Goal: Check status: Check status

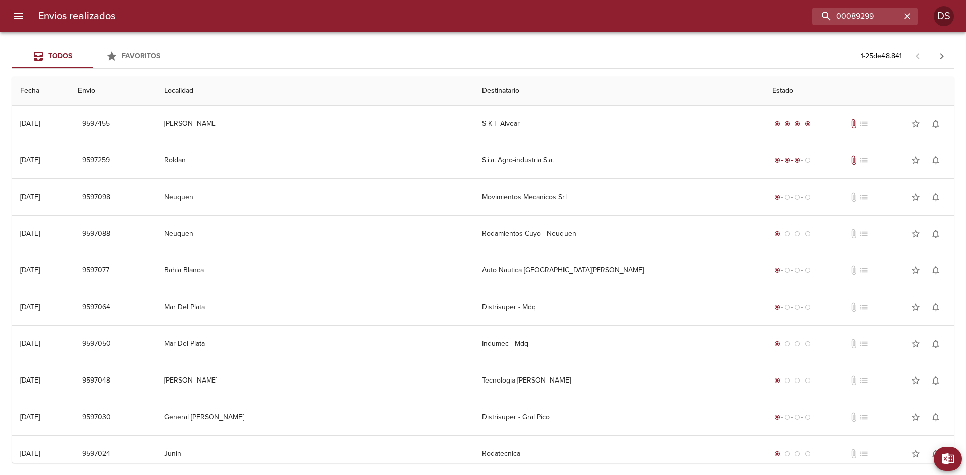
drag, startPoint x: 773, startPoint y: 18, endPoint x: 621, endPoint y: 18, distance: 151.4
click at [624, 17] on div "00089299" at bounding box center [520, 17] width 794 height 18
type input "89299"
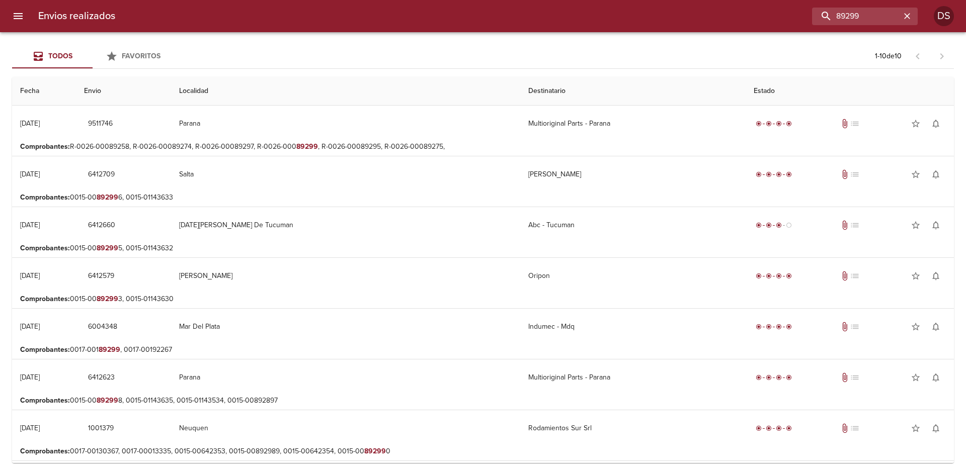
click at [321, 142] on p "Comprobantes : R-0026-00089258, R-0026-00089274, R-0026-00089297, R-0026-000 89…" at bounding box center [482, 147] width 925 height 10
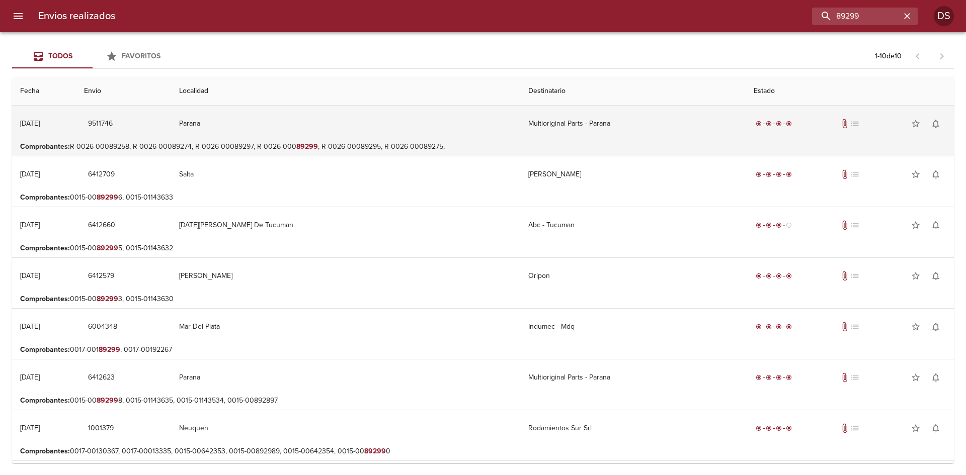
click at [520, 125] on td "Multioriginal Parts - Parana" at bounding box center [632, 124] width 225 height 36
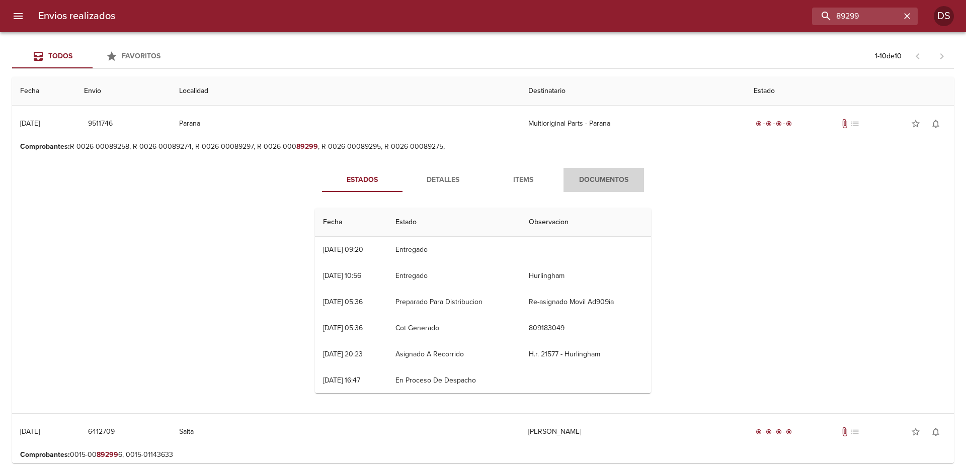
click at [599, 176] on span "Documentos" at bounding box center [603, 180] width 68 height 13
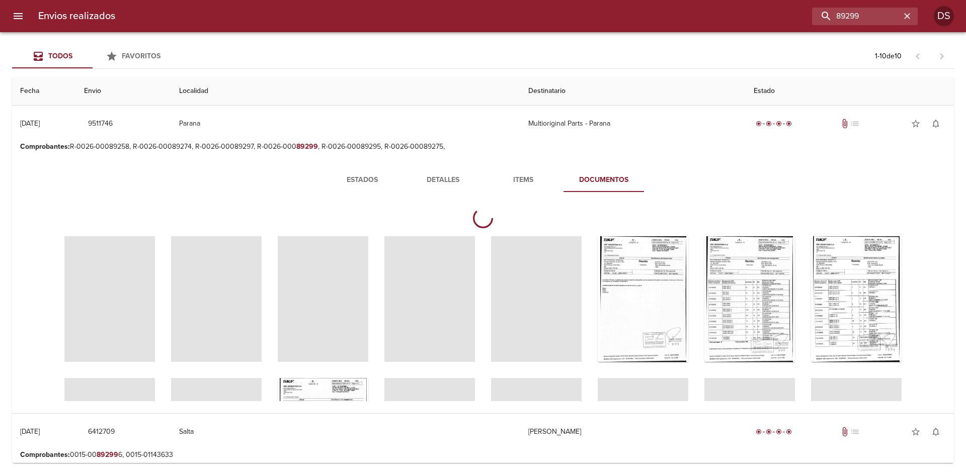
scroll to position [50, 0]
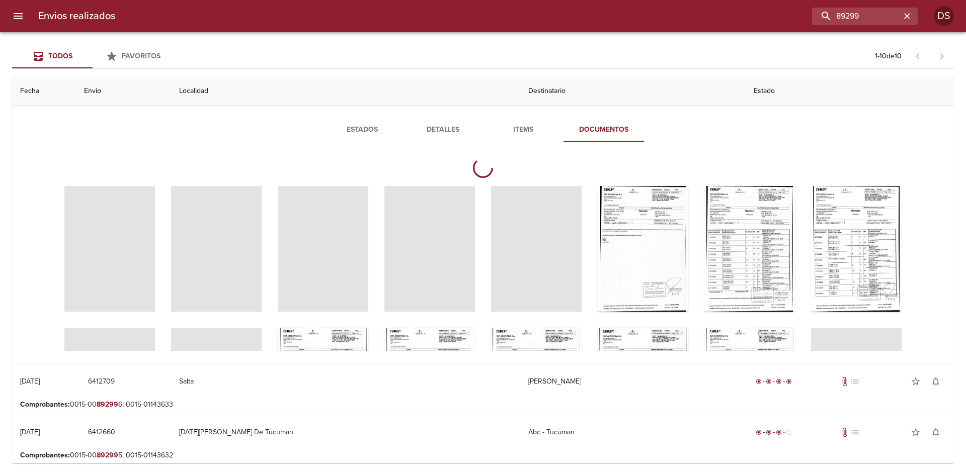
click at [524, 124] on span "Items" at bounding box center [523, 130] width 68 height 13
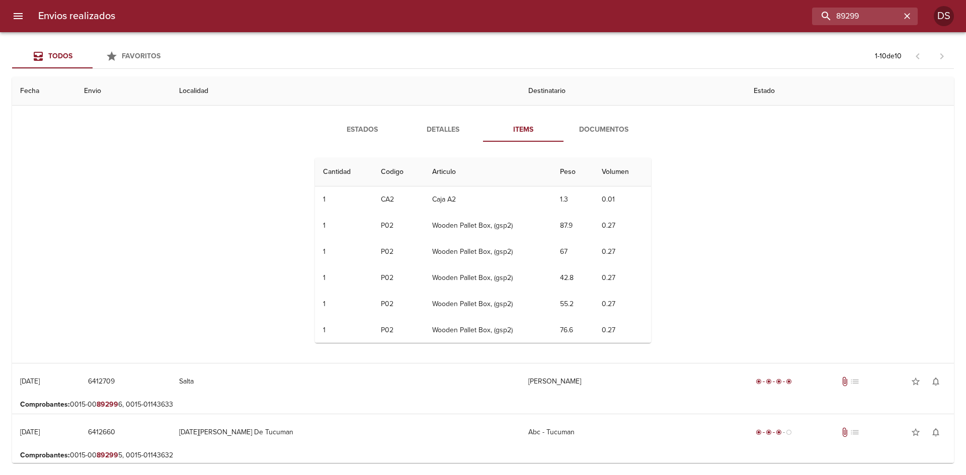
click at [602, 116] on div "Estados Detalles Items Documentos Cantidad Cant. Codigo Articulo Peso Volumen 1…" at bounding box center [482, 235] width 925 height 258
click at [603, 131] on span "Documentos" at bounding box center [603, 130] width 68 height 13
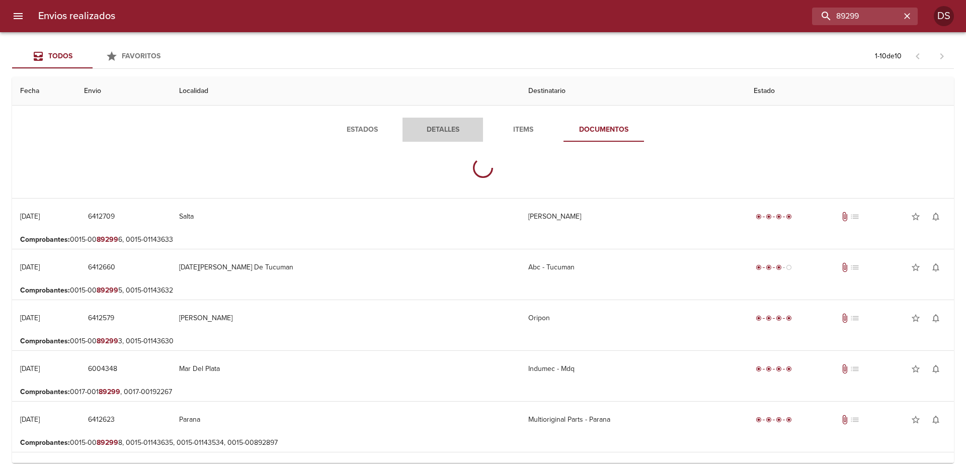
click at [435, 118] on button "Detalles" at bounding box center [442, 130] width 80 height 24
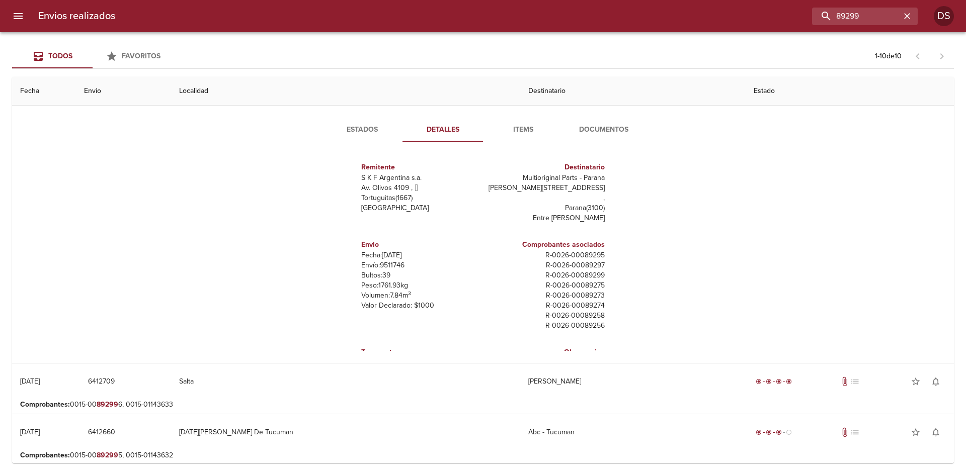
click at [616, 132] on span "Documentos" at bounding box center [603, 130] width 68 height 13
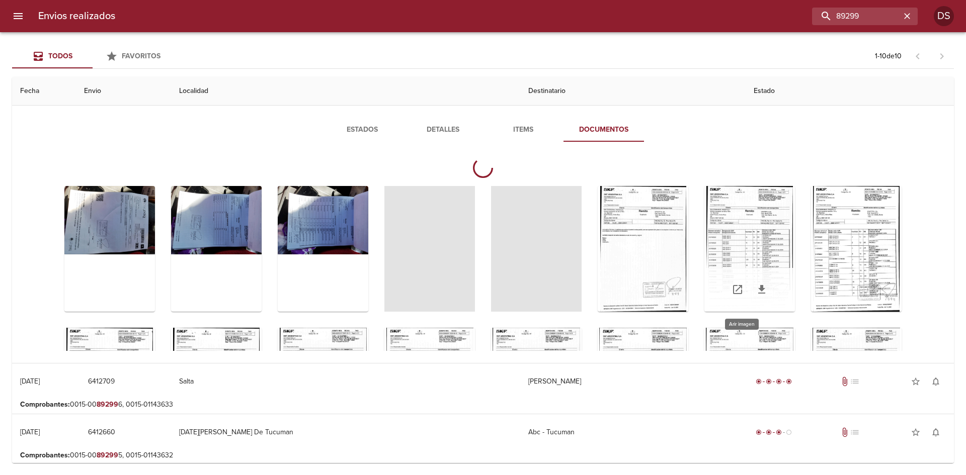
click at [724, 270] on div "Tabla de envíos del cliente" at bounding box center [749, 290] width 91 height 44
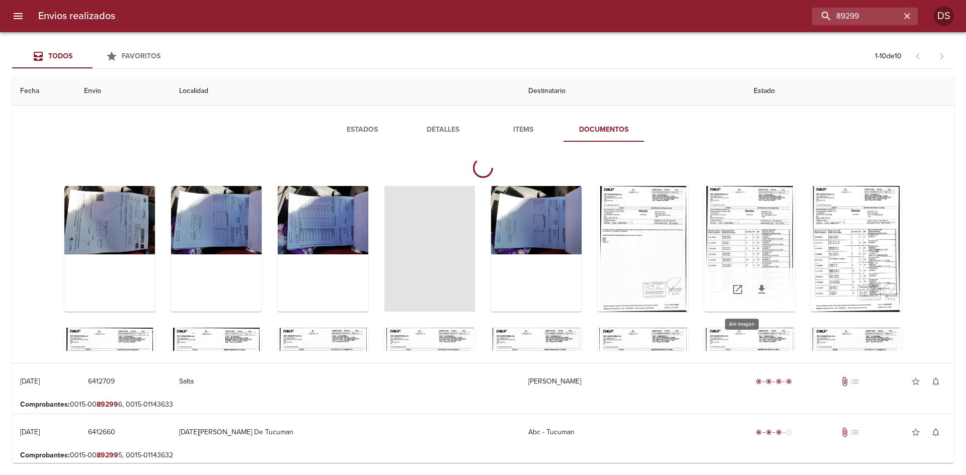
click at [749, 247] on div "Tabla de envíos del cliente" at bounding box center [749, 249] width 91 height 126
